Goal: Task Accomplishment & Management: Manage account settings

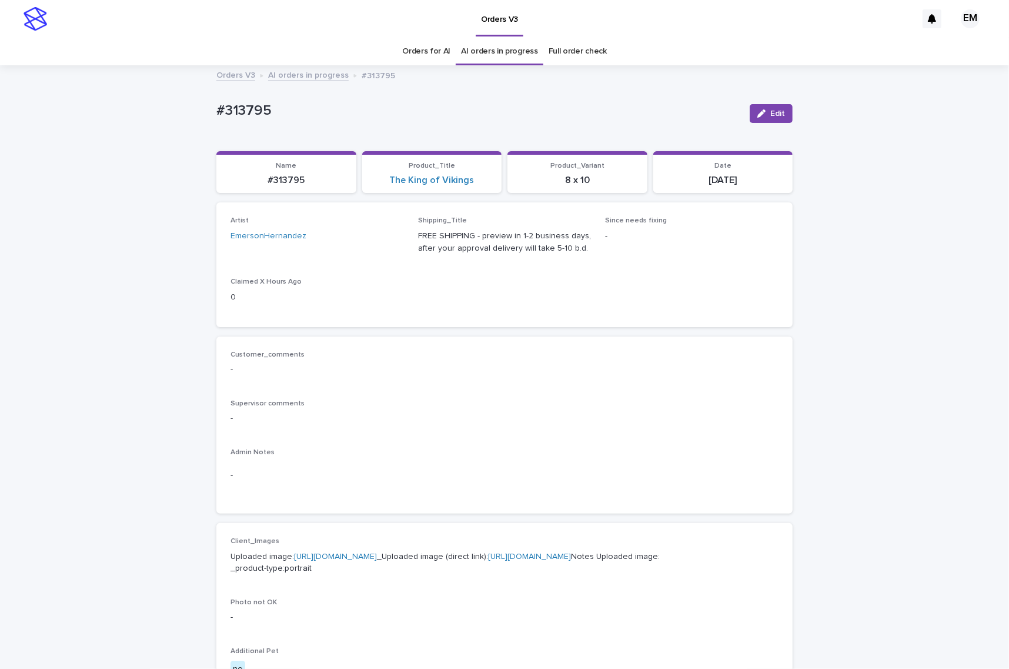
scroll to position [49, 0]
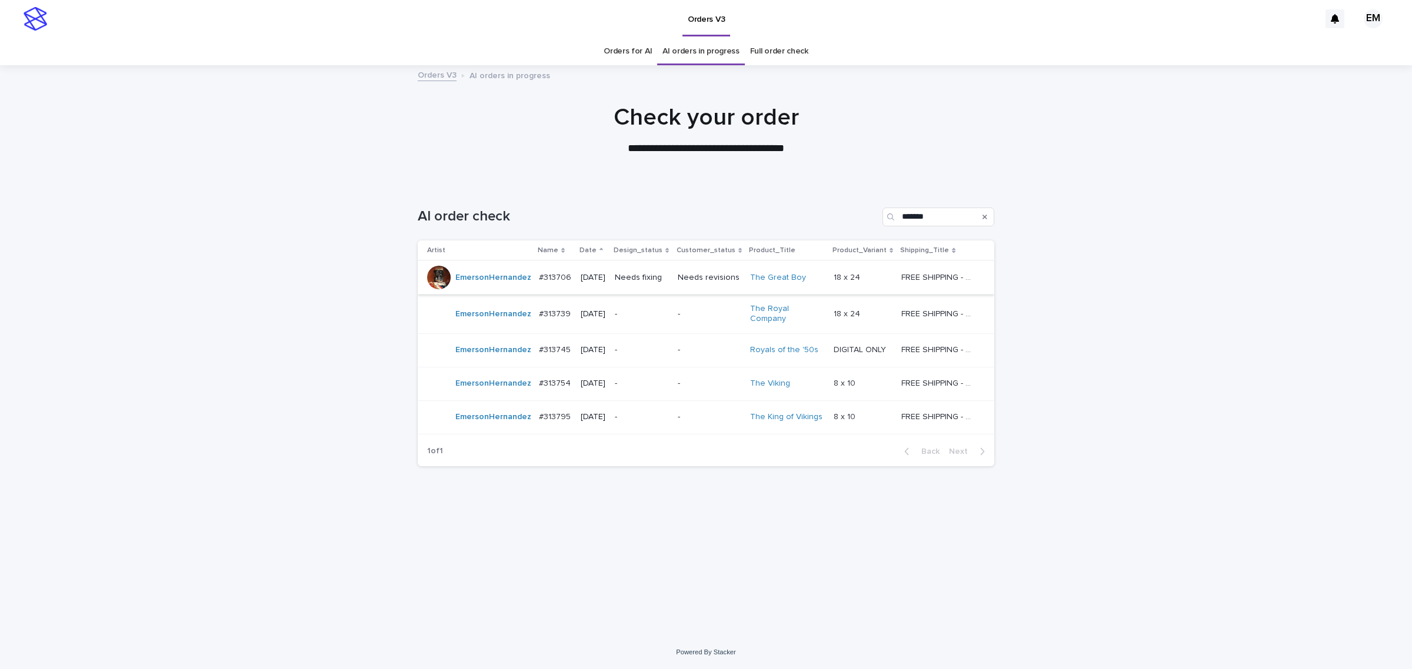
drag, startPoint x: 250, startPoint y: 198, endPoint x: 644, endPoint y: 272, distance: 401.2
click at [251, 198] on div "Loading... Saving… Loading... Saving… AI order check ******* Artist Name Date D…" at bounding box center [706, 410] width 1412 height 452
click at [715, 571] on div "Loading... Saving… Loading... Saving… AI order check ******* Artist Name Date D…" at bounding box center [706, 395] width 588 height 422
click at [648, 277] on p "Needs fixing" at bounding box center [642, 278] width 54 height 10
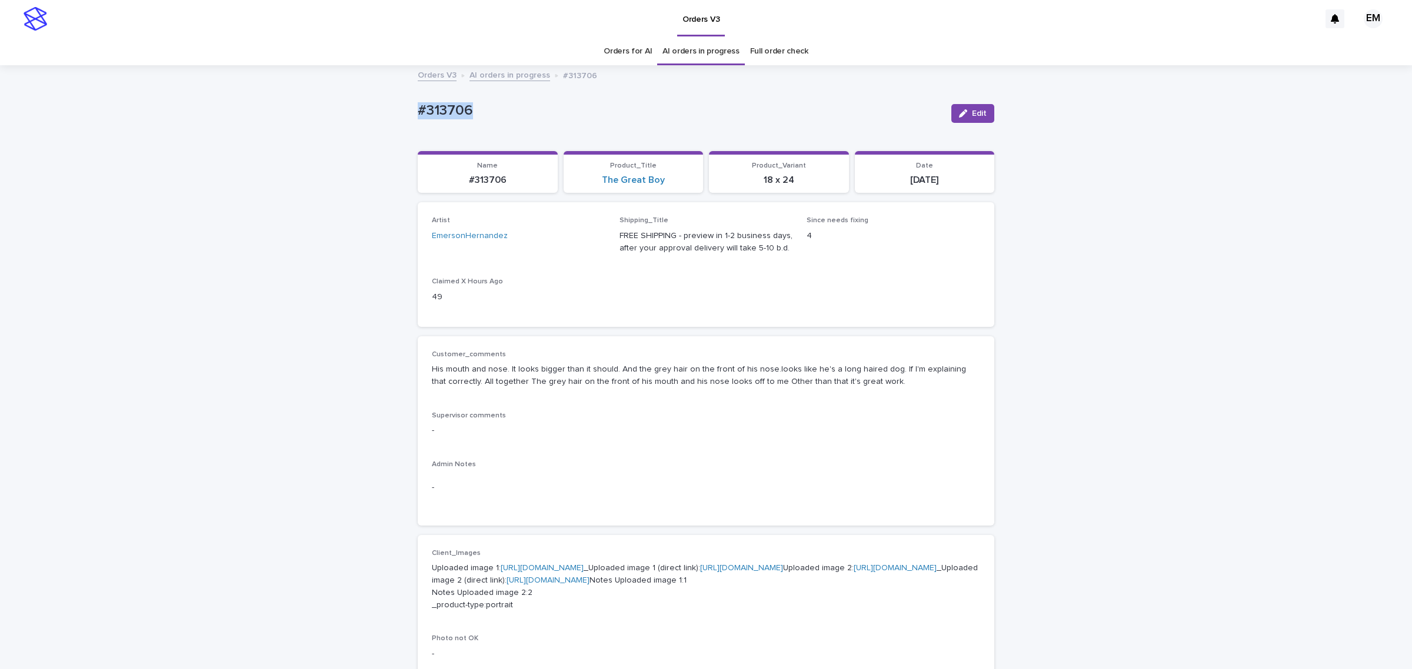
drag, startPoint x: 489, startPoint y: 122, endPoint x: 362, endPoint y: 125, distance: 127.1
click at [362, 125] on div "Loading... Saving… Loading... Saving… #313706 Edit #313706 Edit Sorry, there wa…" at bounding box center [706, 643] width 1412 height 1155
copy p "#313706"
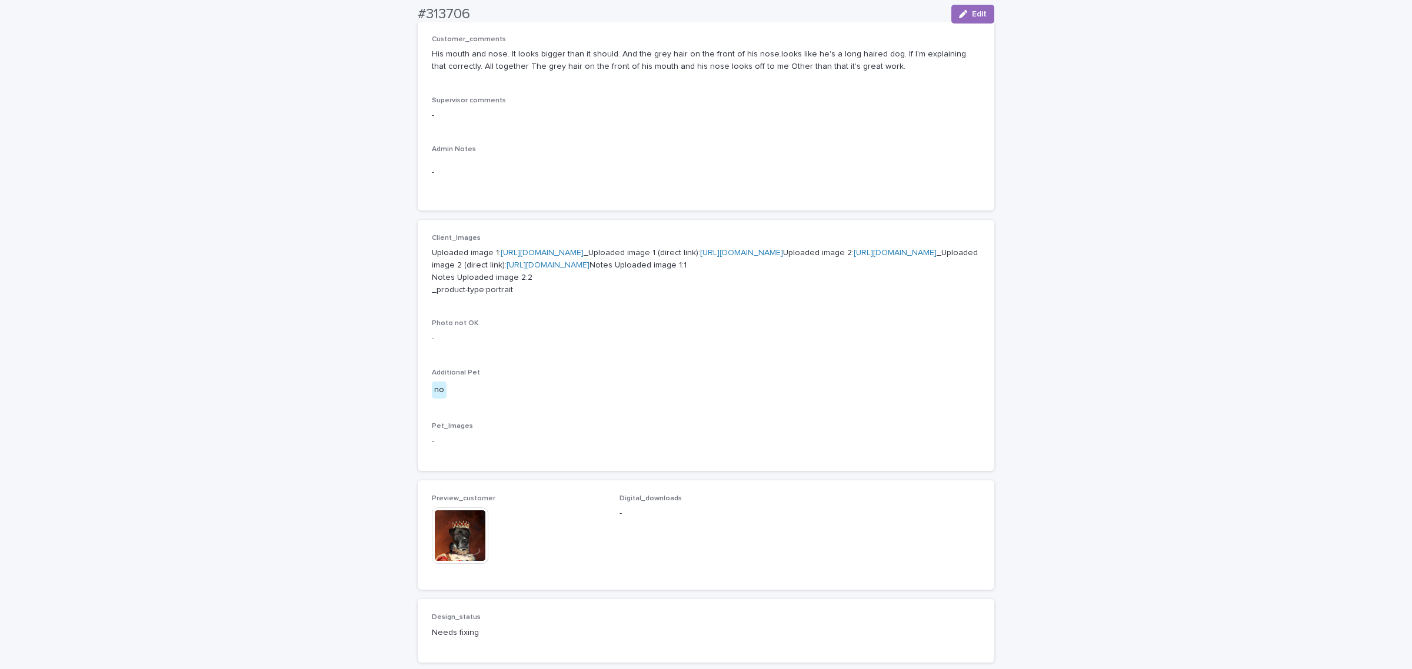
scroll to position [441, 0]
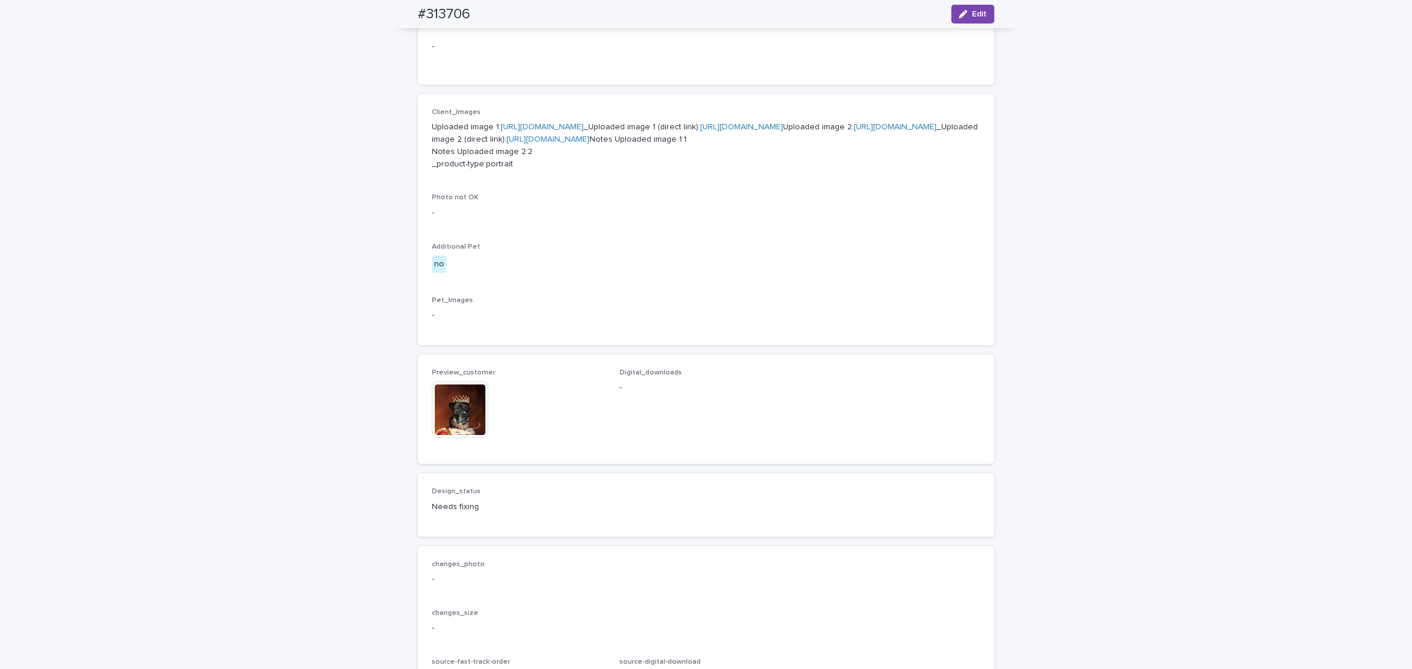
click at [457, 438] on img at bounding box center [460, 410] width 56 height 56
click at [854, 131] on link "[URL][DOMAIN_NAME]" at bounding box center [895, 127] width 83 height 8
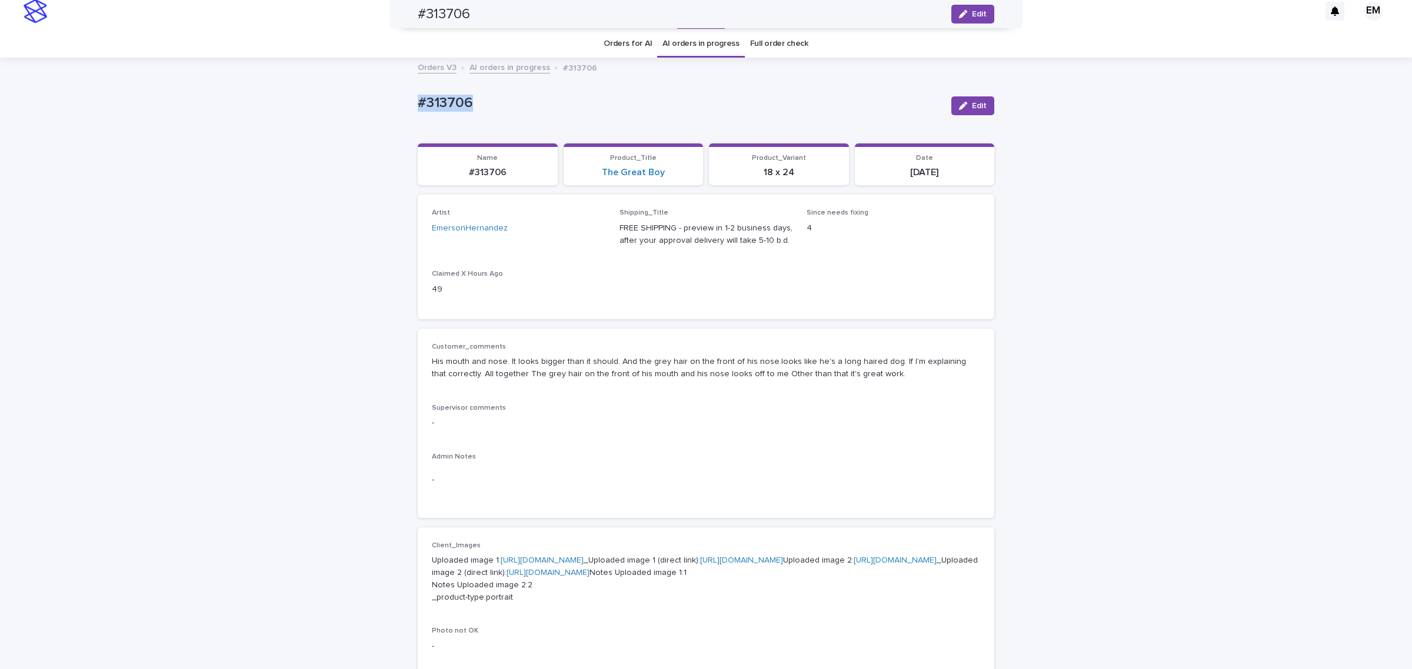
scroll to position [0, 0]
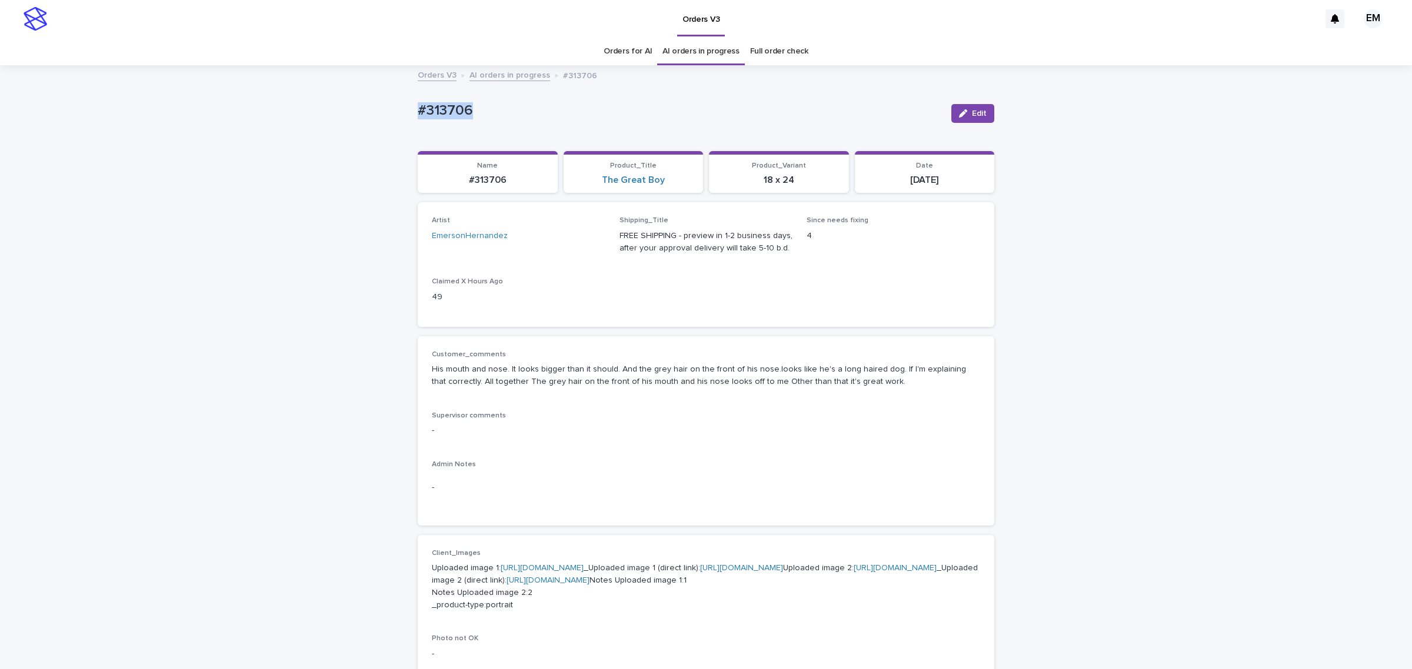
copy p "#313706"
drag, startPoint x: 967, startPoint y: 115, endPoint x: 729, endPoint y: 289, distance: 294.2
click at [972, 115] on span "Edit" at bounding box center [979, 113] width 15 height 8
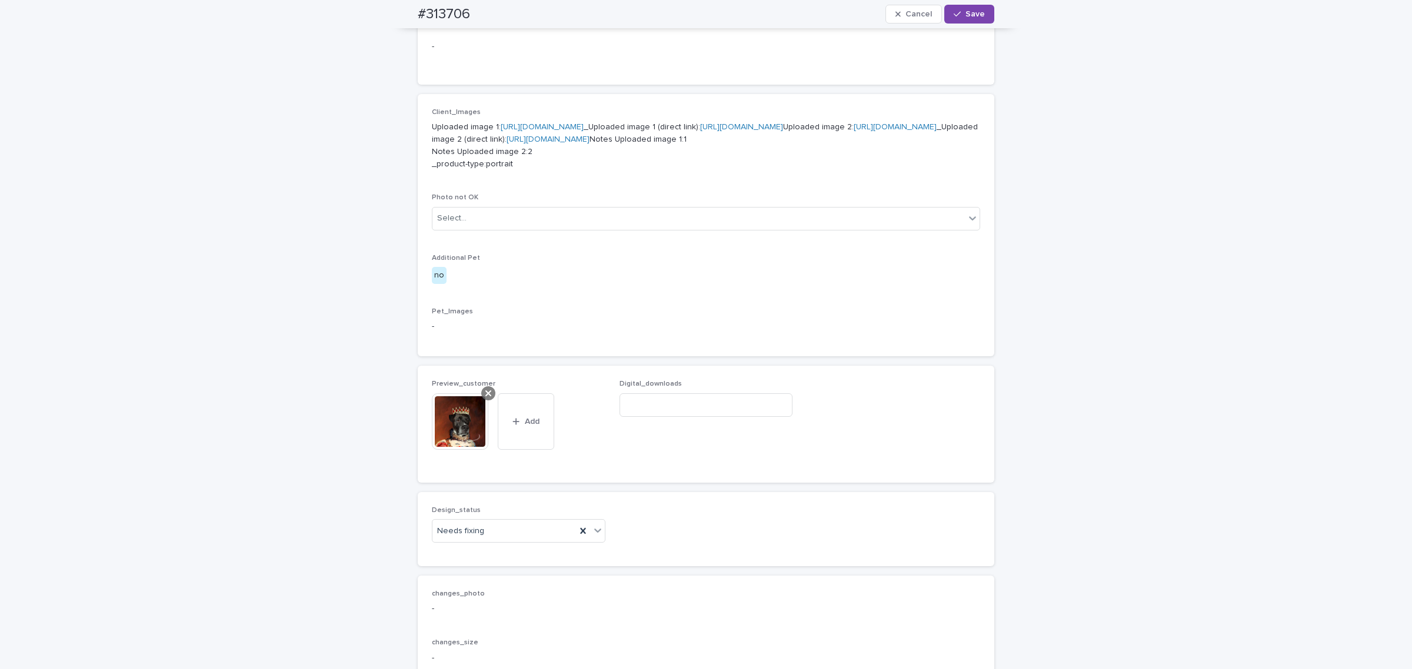
click at [485, 398] on icon at bounding box center [488, 393] width 6 height 9
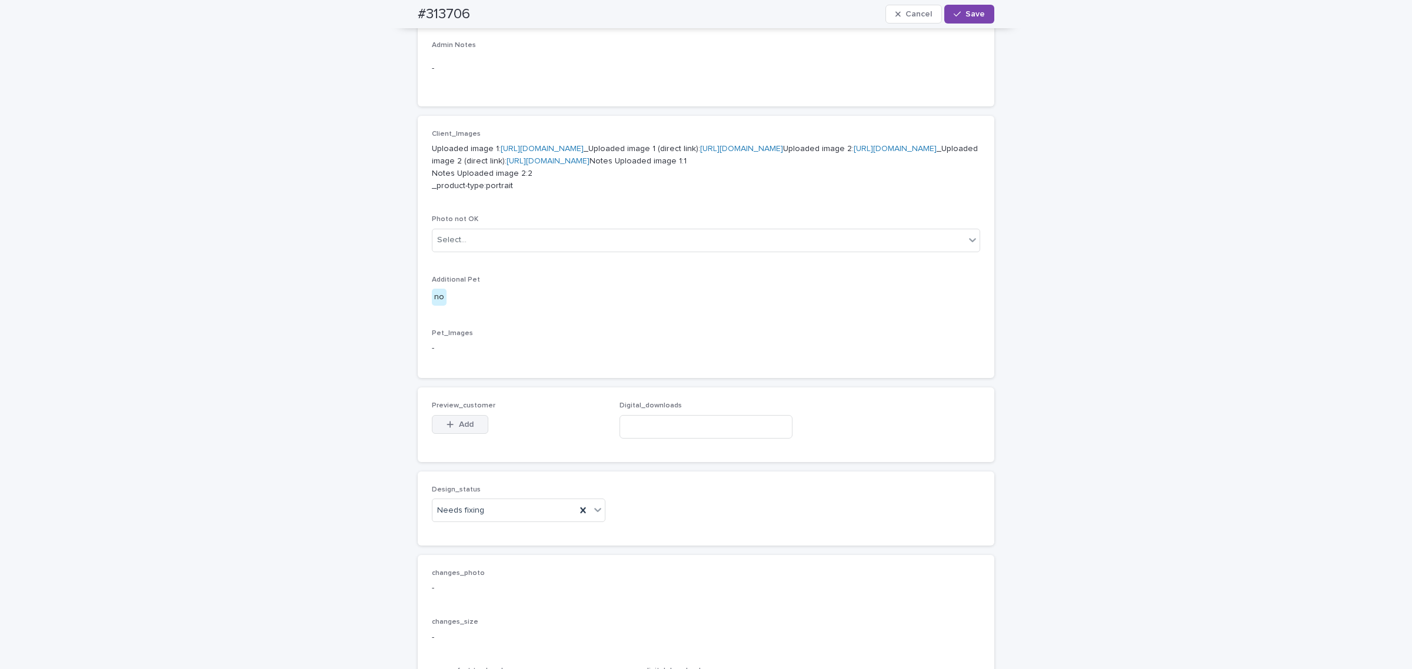
click at [448, 429] on icon "button" at bounding box center [450, 425] width 7 height 8
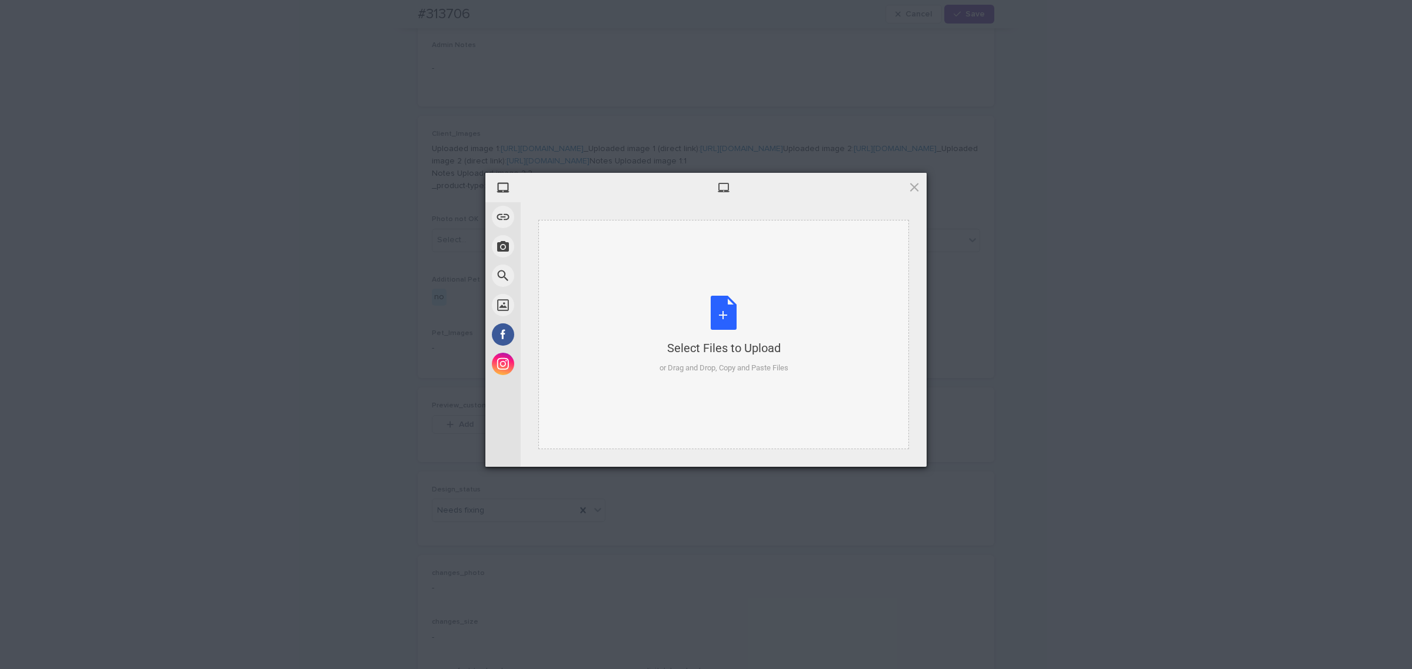
click at [654, 312] on div "Select Files to Upload or Drag and Drop, Copy and Paste Files" at bounding box center [723, 334] width 371 height 229
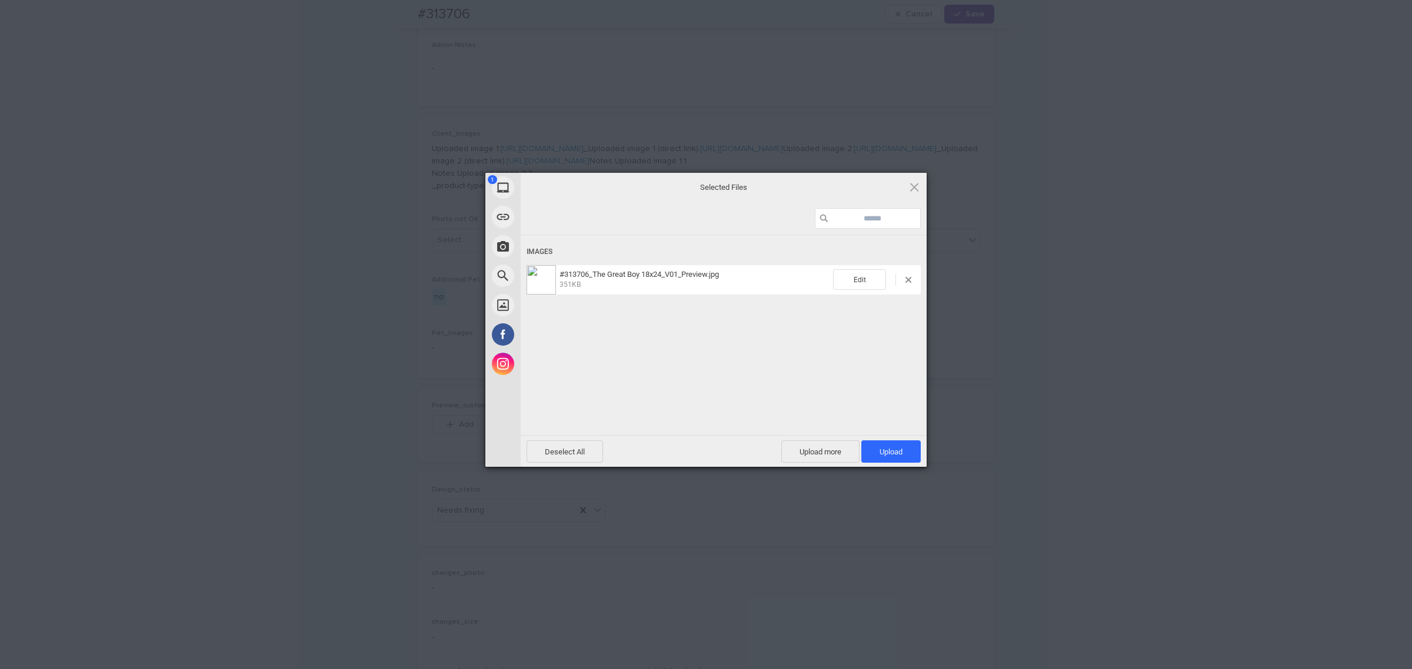
click at [871, 439] on div "Deselect All Upload more Upload 1" at bounding box center [724, 451] width 406 height 32
drag, startPoint x: 875, startPoint y: 442, endPoint x: 865, endPoint y: 424, distance: 20.5
click at [875, 443] on span "Upload 1" at bounding box center [890, 452] width 59 height 22
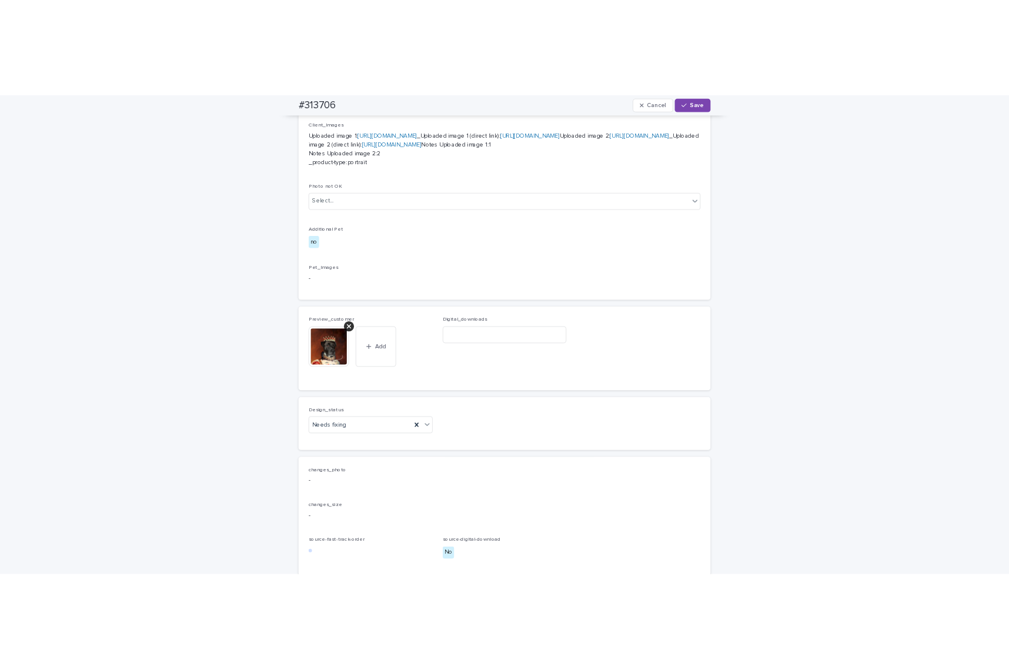
scroll to position [686, 0]
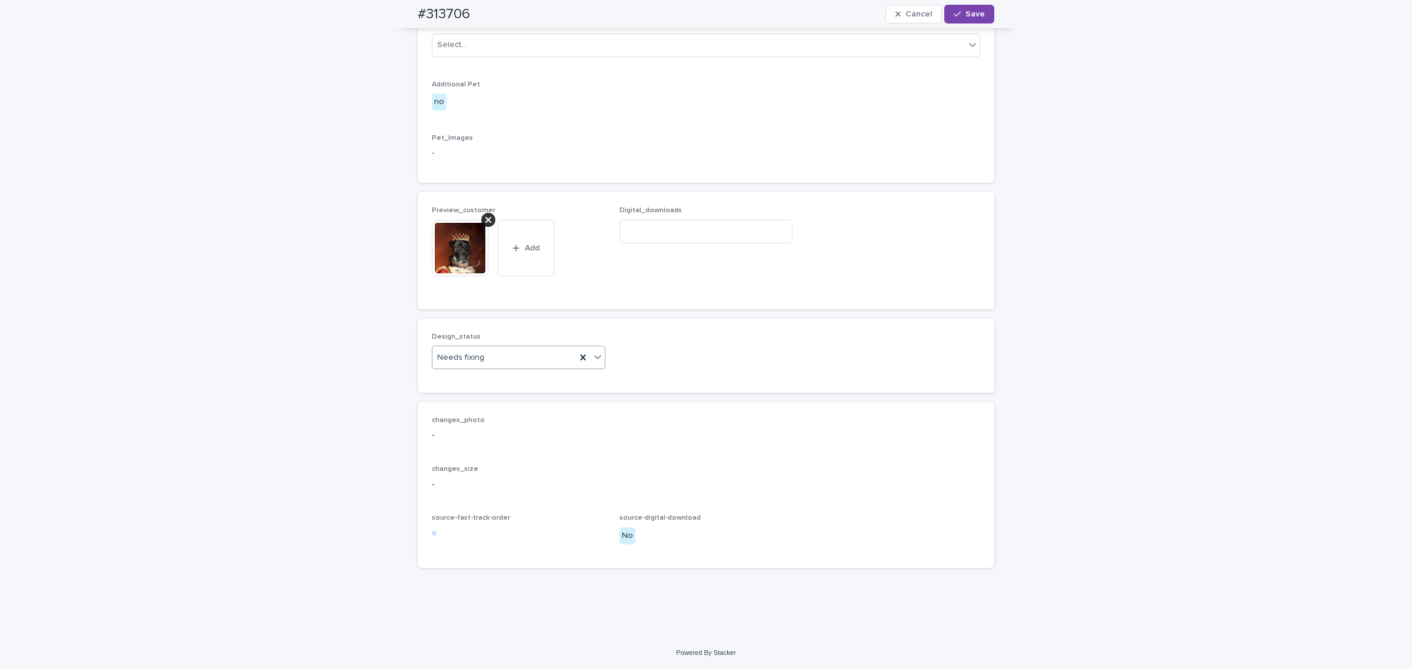
click at [521, 368] on div "Needs fixing" at bounding box center [504, 357] width 144 height 19
drag, startPoint x: 512, startPoint y: 442, endPoint x: 697, endPoint y: 353, distance: 205.5
click at [511, 441] on div "Uploaded" at bounding box center [513, 443] width 172 height 21
click at [966, 16] on span "Save" at bounding box center [974, 14] width 19 height 8
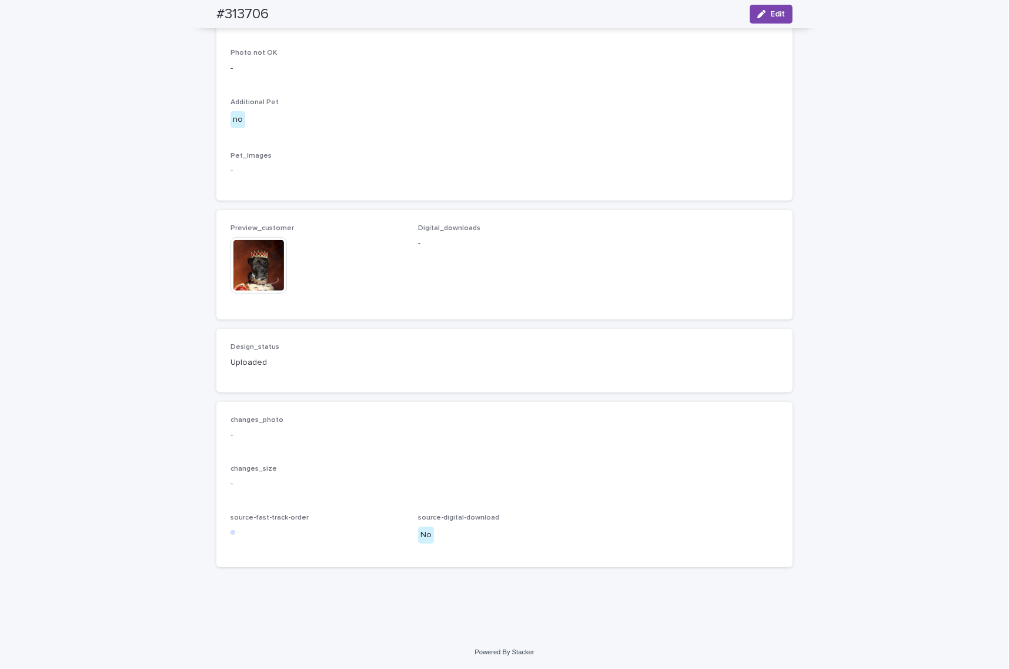
scroll to position [671, 0]
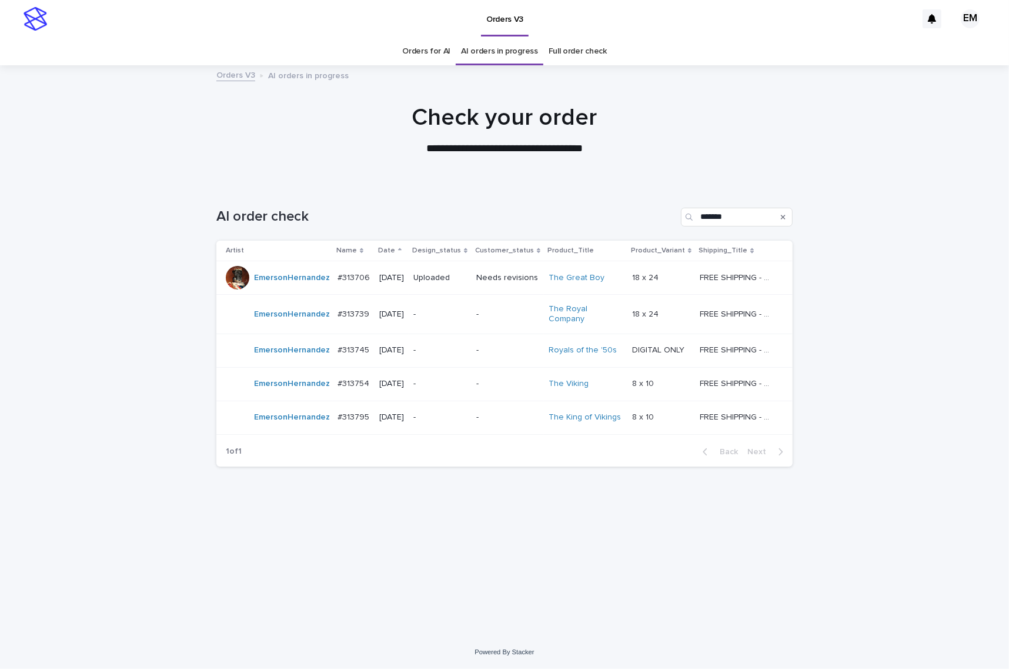
click at [499, 574] on div "Loading... Saving… Loading... Saving… AI order check ******* Artist Name Date D…" at bounding box center [505, 395] width 588 height 422
click at [525, 389] on p "-" at bounding box center [509, 384] width 64 height 10
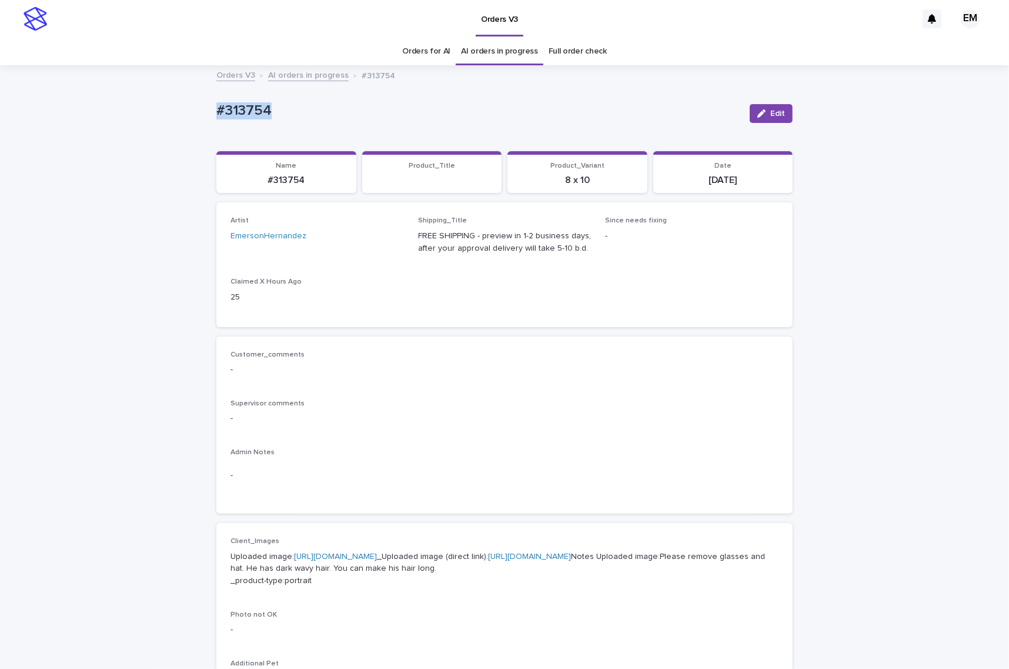
drag, startPoint x: 334, startPoint y: 104, endPoint x: 122, endPoint y: 119, distance: 212.3
click at [124, 119] on div "Loading... Saving… Loading... Saving… #313754 Edit #313754 Edit Sorry, there wa…" at bounding box center [504, 608] width 1009 height 1084
copy p "#313754"
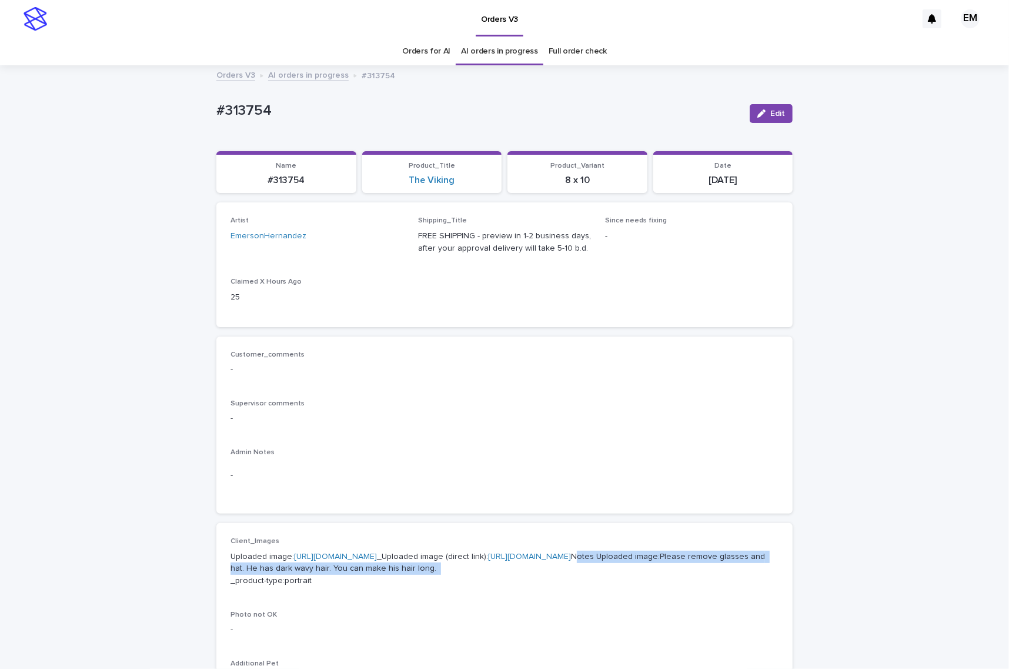
drag, startPoint x: 625, startPoint y: 628, endPoint x: 207, endPoint y: 624, distance: 417.7
click at [211, 624] on div "Loading... Saving… Loading... Saving… #313754 Edit #313754 Edit Sorry, there wa…" at bounding box center [505, 593] width 588 height 1055
copy p "Notes Uploaded image:Please remove glasses and hat. He has dark wavy hair. You …"
click at [354, 561] on link "[URL][DOMAIN_NAME]" at bounding box center [335, 556] width 83 height 8
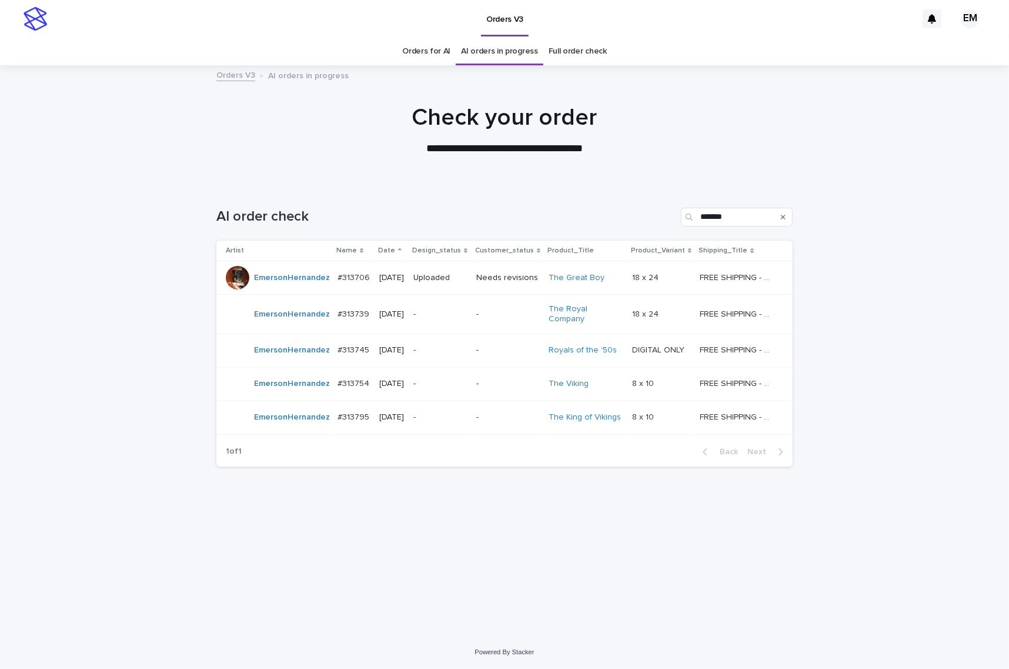
click at [757, 604] on div "Loading... Saving… Loading... Saving… AI order check ******* Artist Name Date D…" at bounding box center [505, 395] width 588 height 422
drag, startPoint x: 90, startPoint y: 315, endPoint x: 124, endPoint y: 196, distance: 124.2
click at [91, 315] on div "Loading... Saving… Loading... Saving… AI order check ******* Artist Name Date D…" at bounding box center [504, 409] width 1009 height 451
